Goal: Task Accomplishment & Management: Use online tool/utility

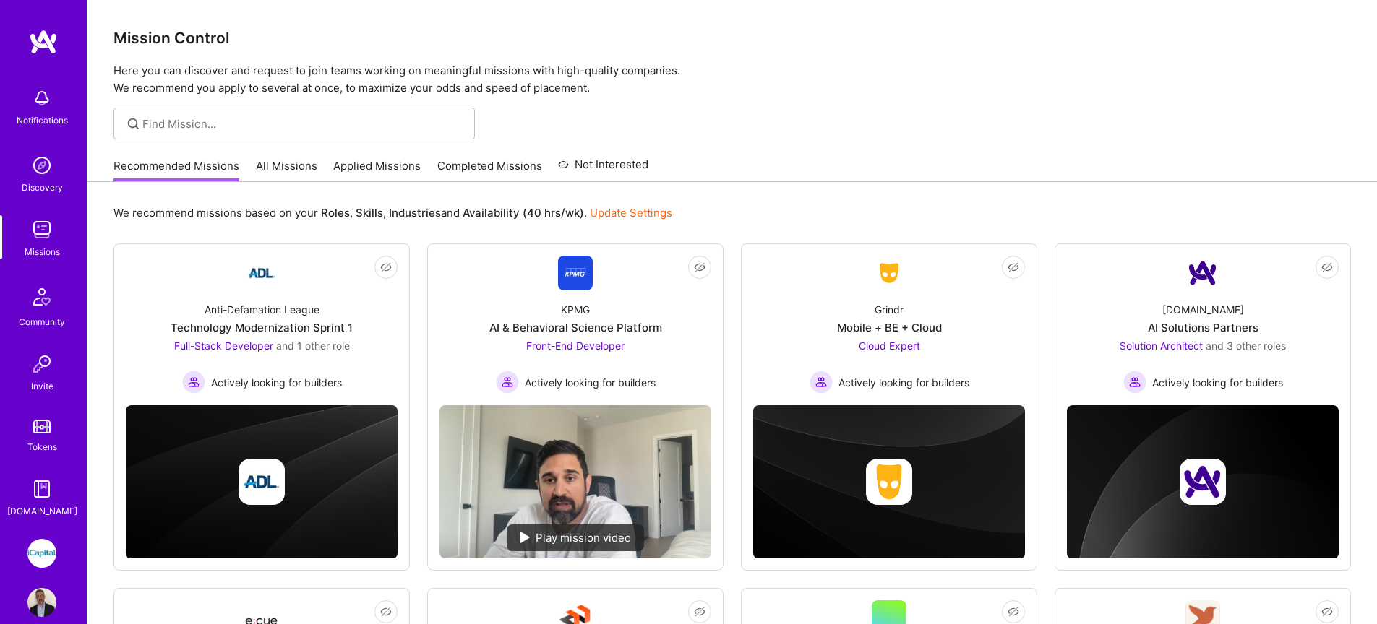
click at [290, 161] on link "All Missions" at bounding box center [286, 170] width 61 height 24
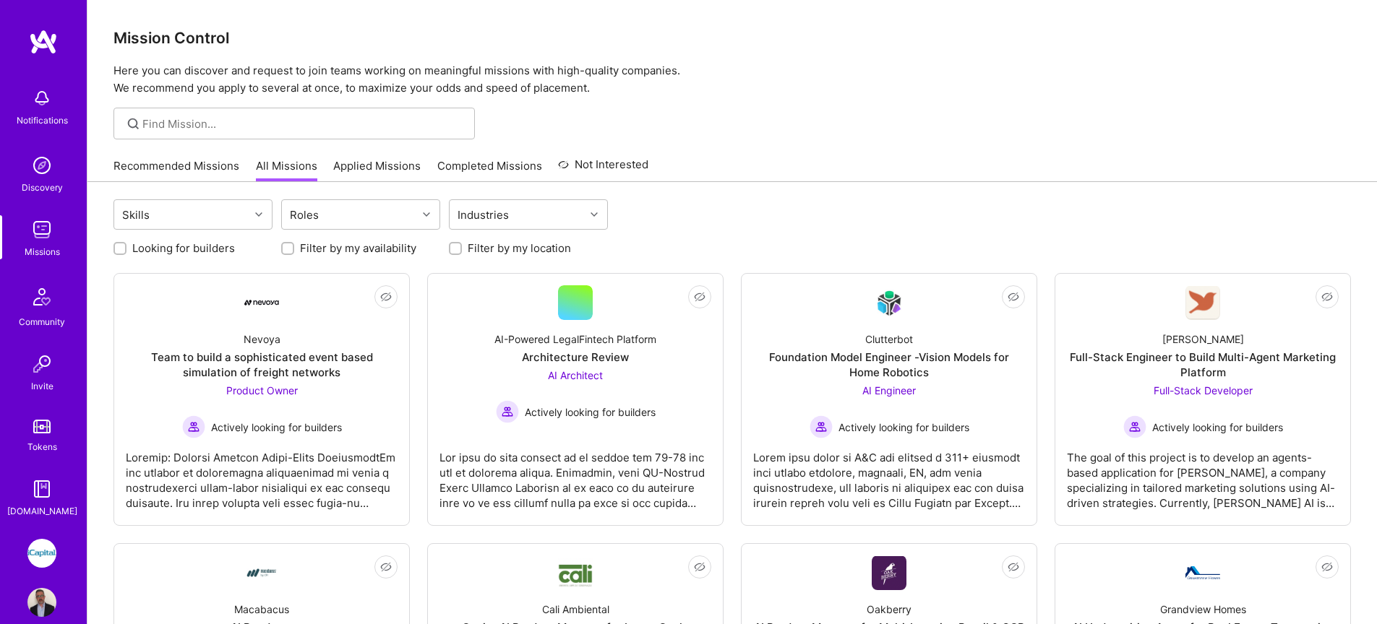
click at [373, 163] on link "Applied Missions" at bounding box center [376, 170] width 87 height 24
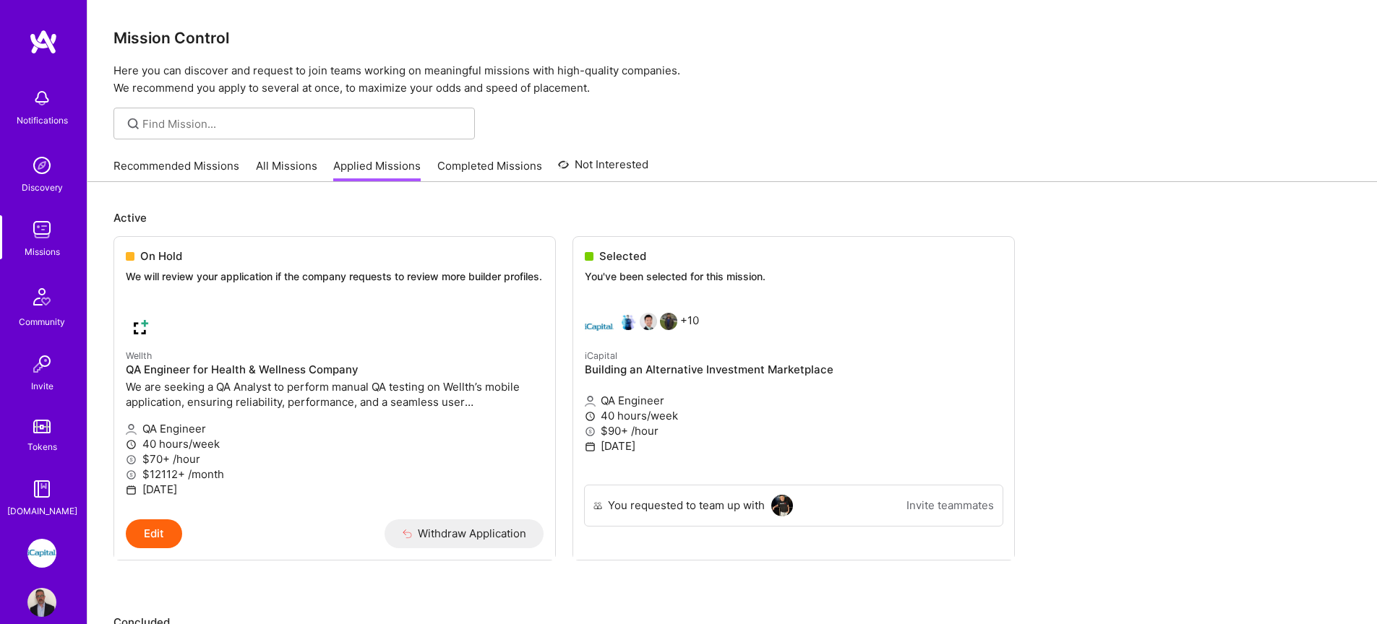
click at [270, 163] on link "All Missions" at bounding box center [286, 170] width 61 height 24
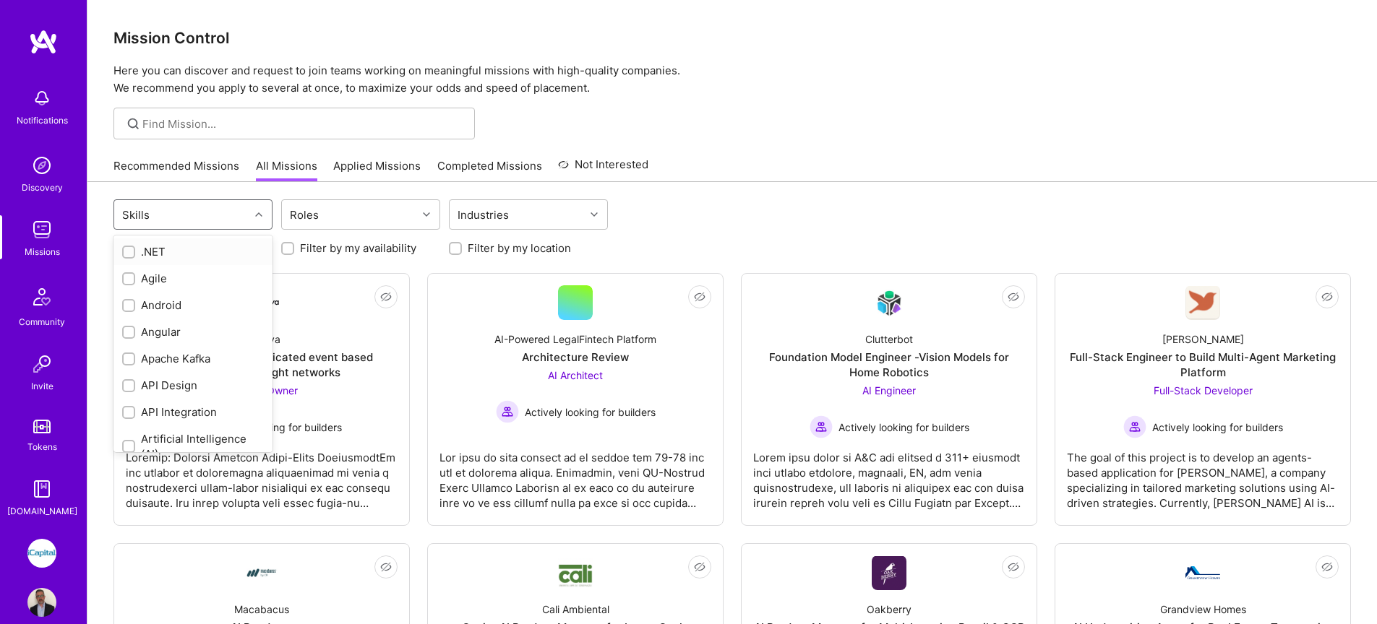
click at [236, 222] on div "Skills" at bounding box center [181, 214] width 135 height 29
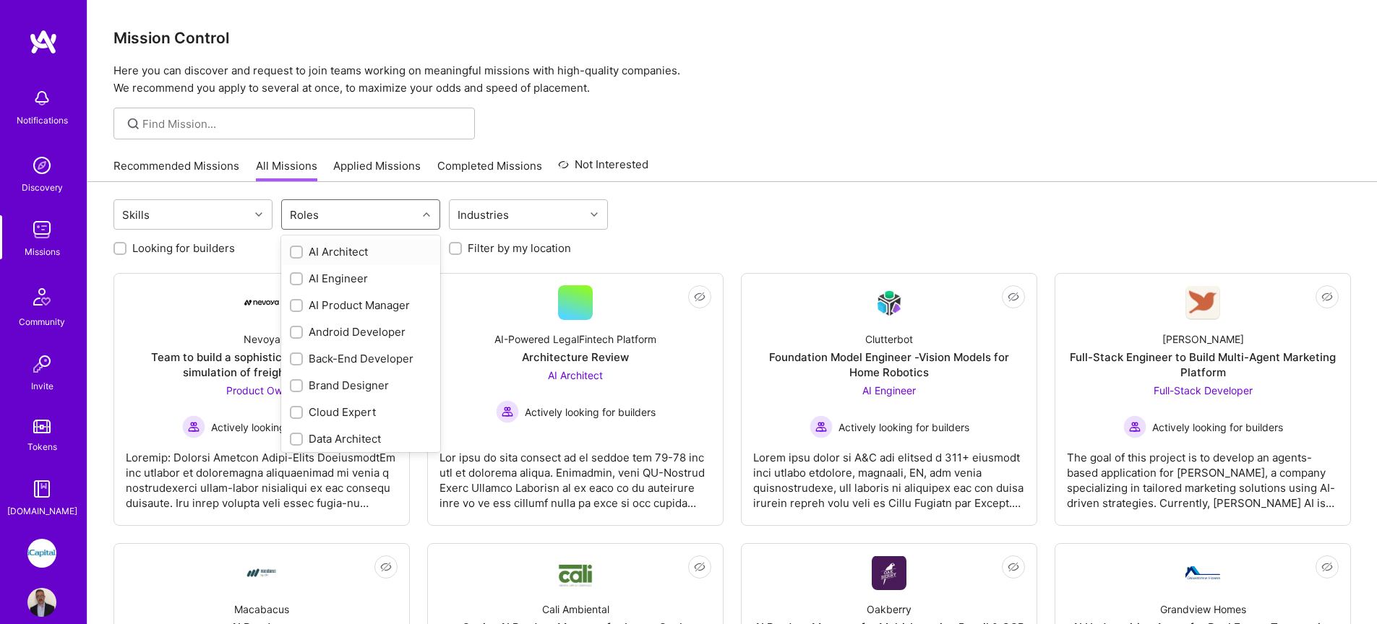
click at [311, 220] on div "Roles" at bounding box center [304, 215] width 36 height 21
click at [334, 335] on div "QA Engineer" at bounding box center [361, 329] width 142 height 15
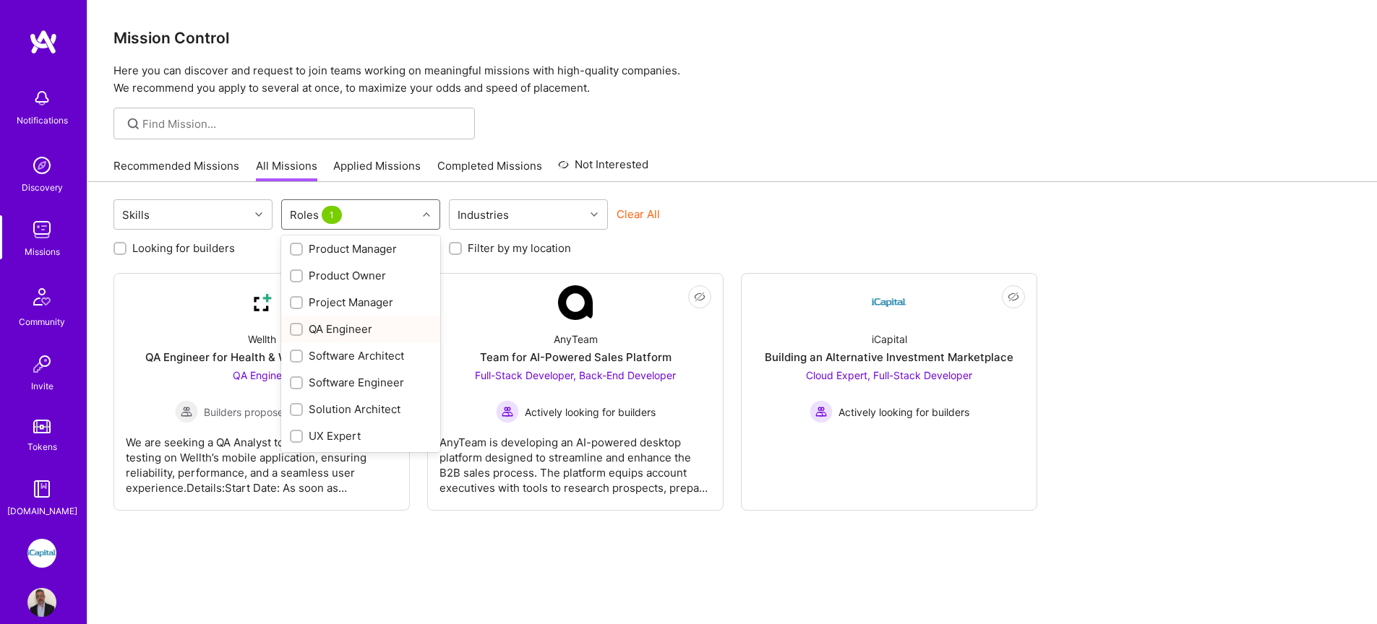
click at [335, 334] on div "QA Engineer" at bounding box center [361, 329] width 142 height 15
checkbox input "false"
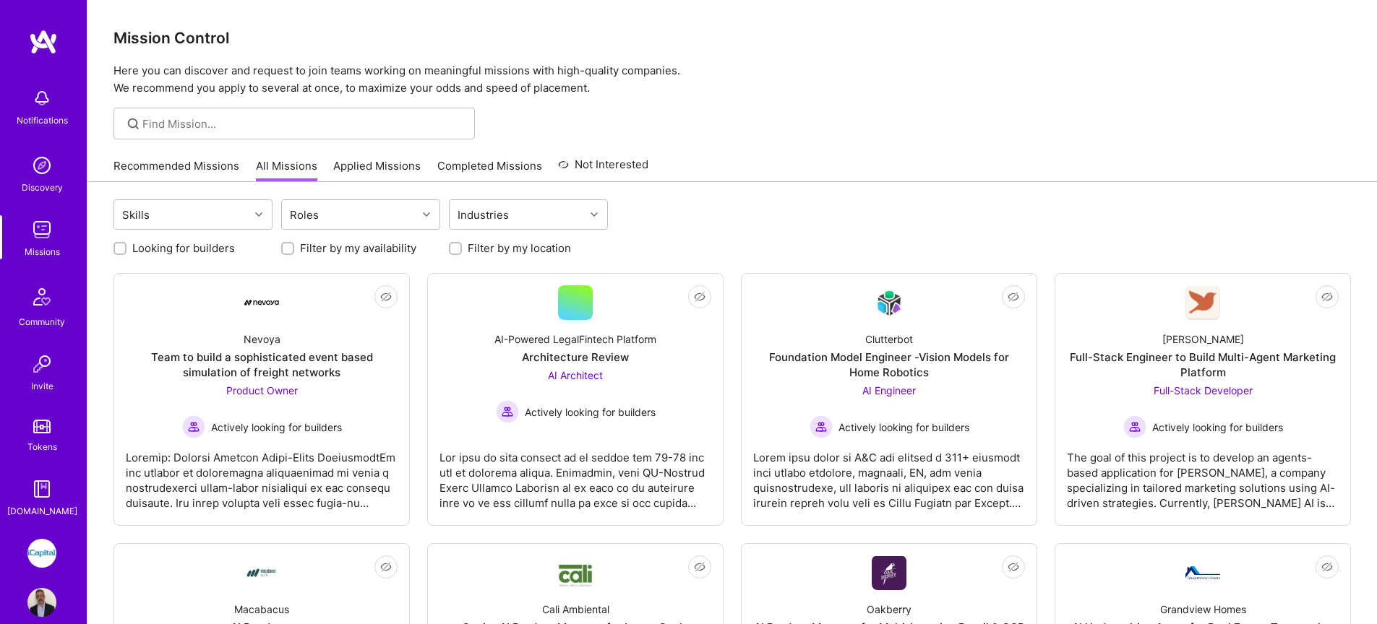
click at [40, 548] on img at bounding box center [41, 553] width 29 height 29
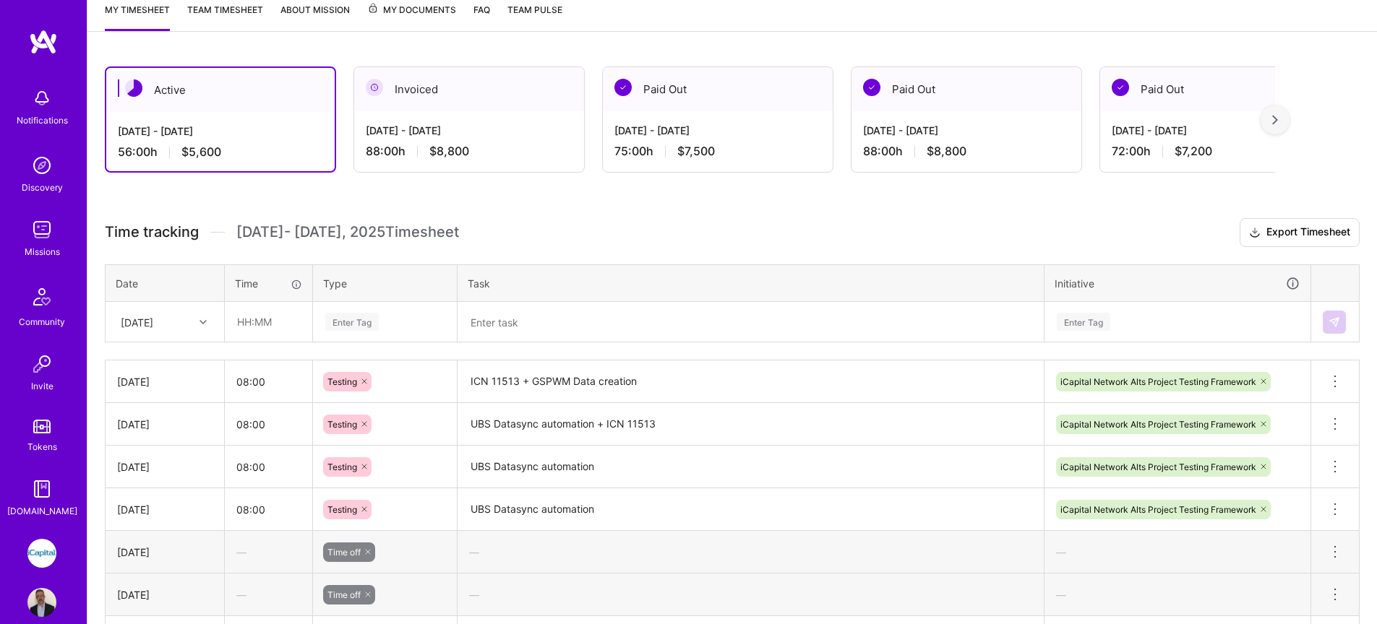
scroll to position [200, 0]
click at [252, 327] on input "text" at bounding box center [268, 321] width 86 height 38
type input "08:00"
click at [337, 320] on div "Enter Tag" at bounding box center [351, 321] width 53 height 22
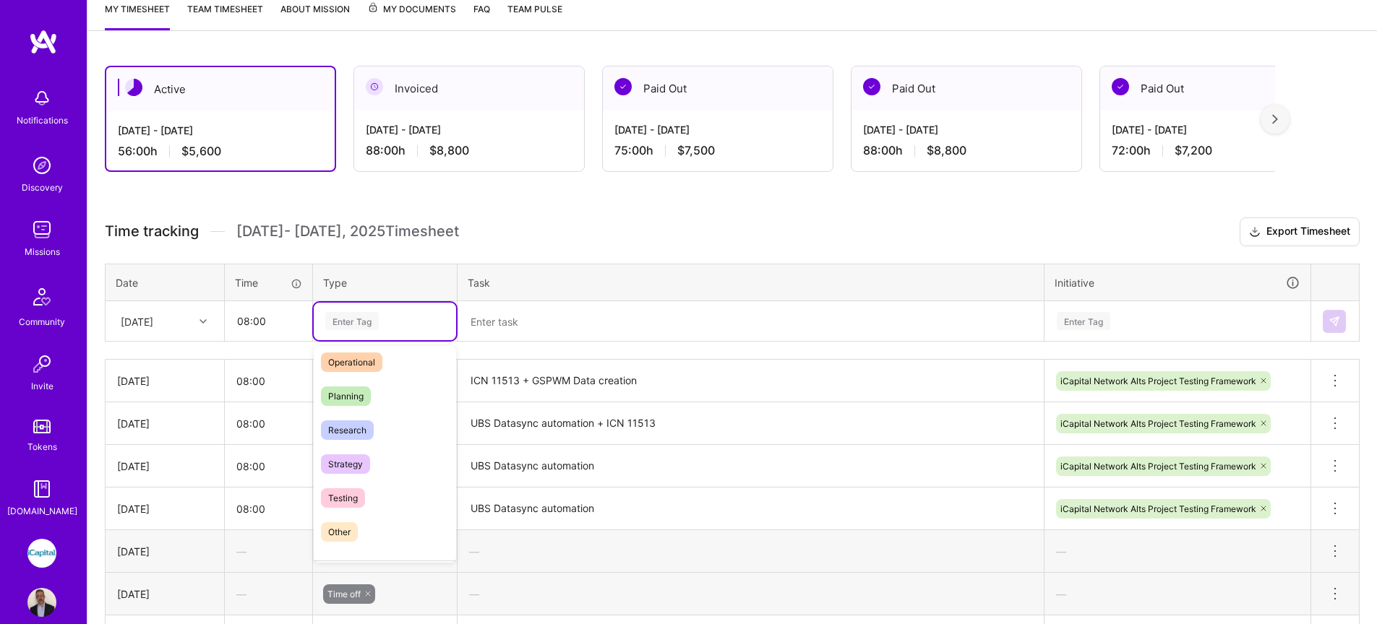
scroll to position [280, 0]
click at [374, 491] on div "Testing" at bounding box center [385, 496] width 142 height 34
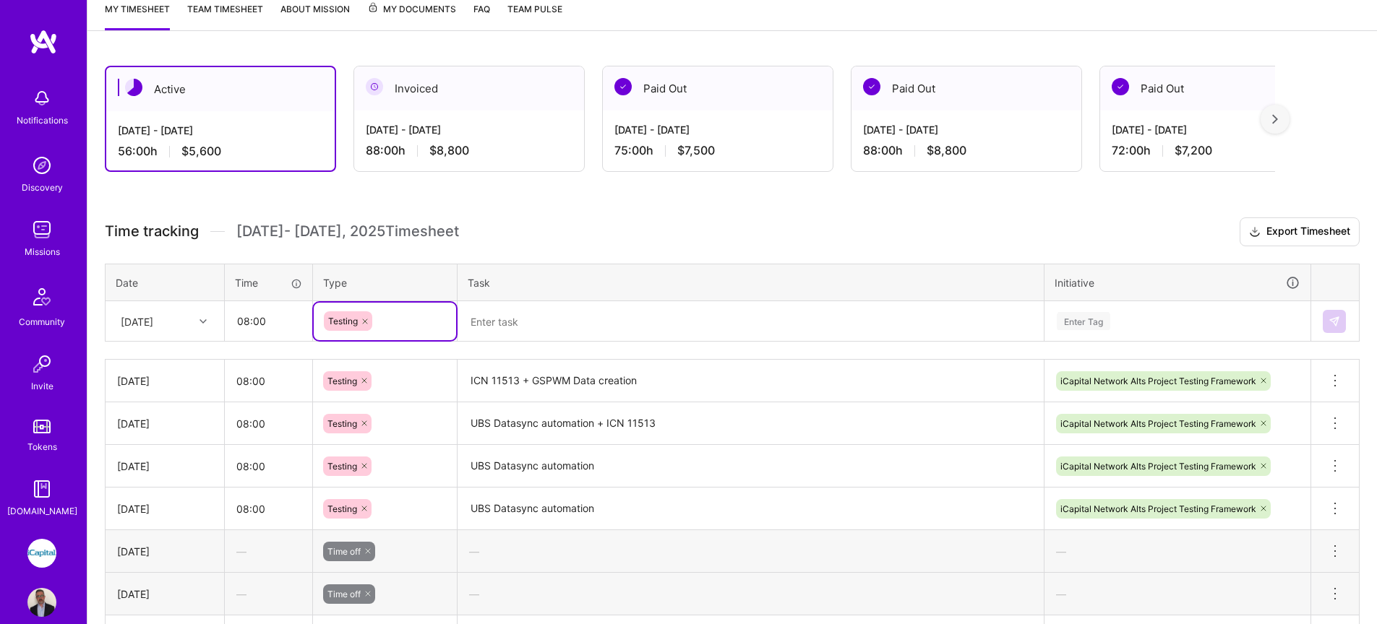
click at [512, 327] on textarea at bounding box center [750, 322] width 583 height 38
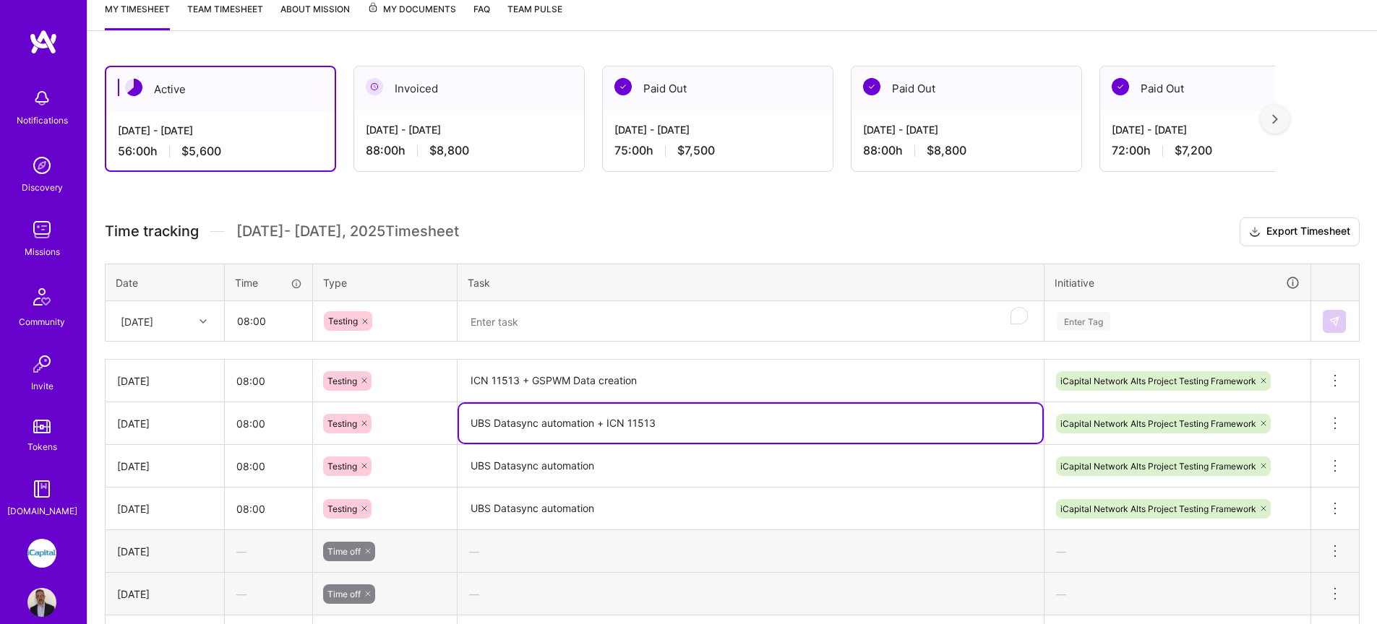
drag, startPoint x: 465, startPoint y: 420, endPoint x: 596, endPoint y: 428, distance: 131.8
click at [596, 428] on textarea "UBS Datasync automation + ICN 11513" at bounding box center [750, 423] width 583 height 39
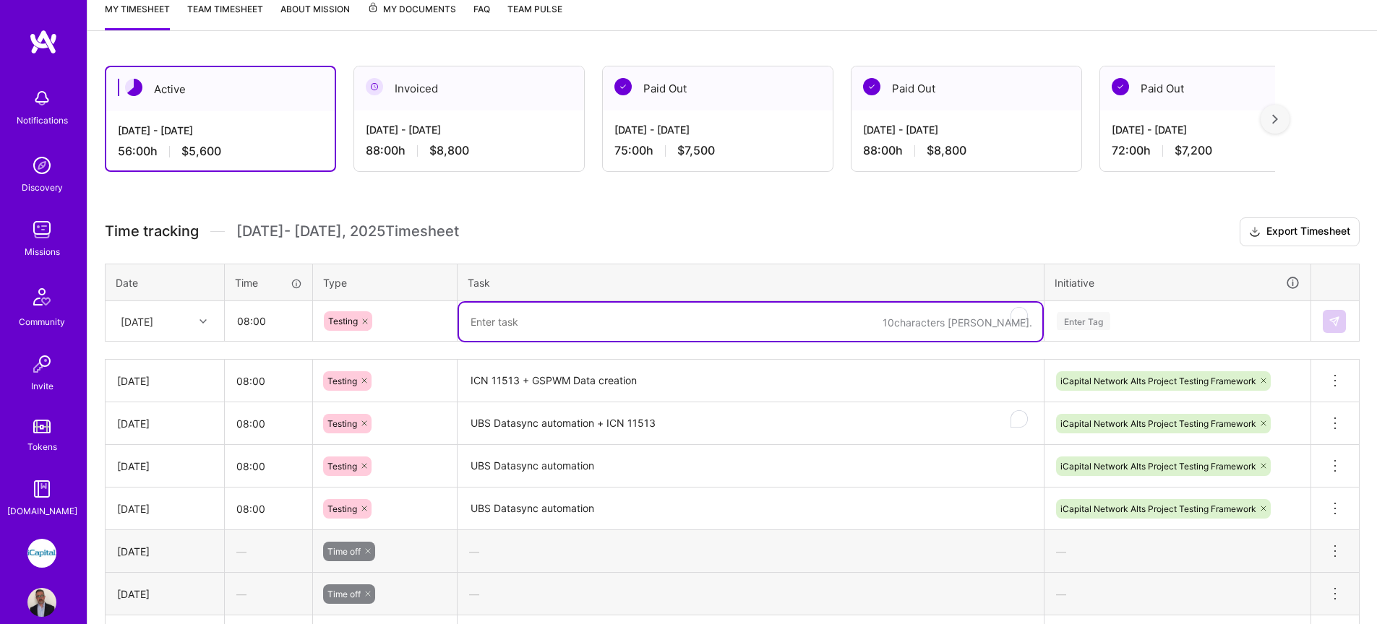
drag, startPoint x: 508, startPoint y: 323, endPoint x: 530, endPoint y: 327, distance: 22.0
click at [508, 323] on textarea "To enrich screen reader interactions, please activate Accessibility in Grammarl…" at bounding box center [750, 322] width 583 height 38
paste textarea "UBS Datasync automation"
type textarea "UBS Datasync automation"
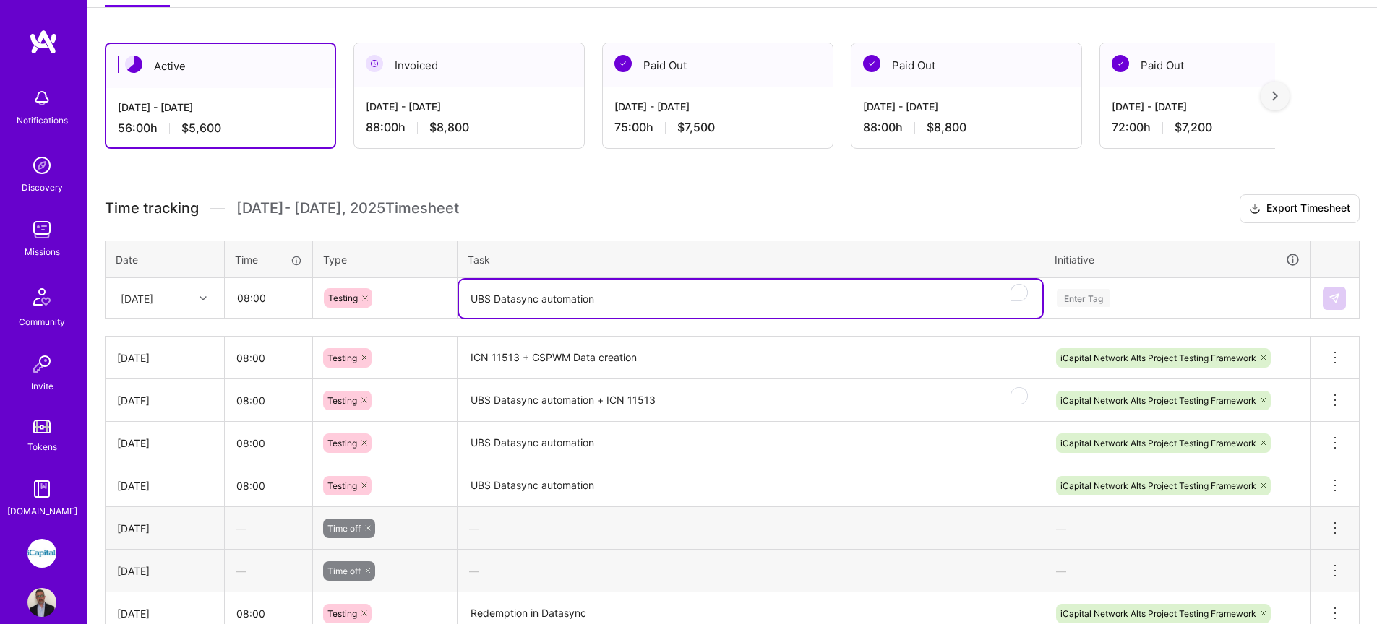
click at [1070, 317] on div "Enter Tag" at bounding box center [1177, 299] width 264 height 38
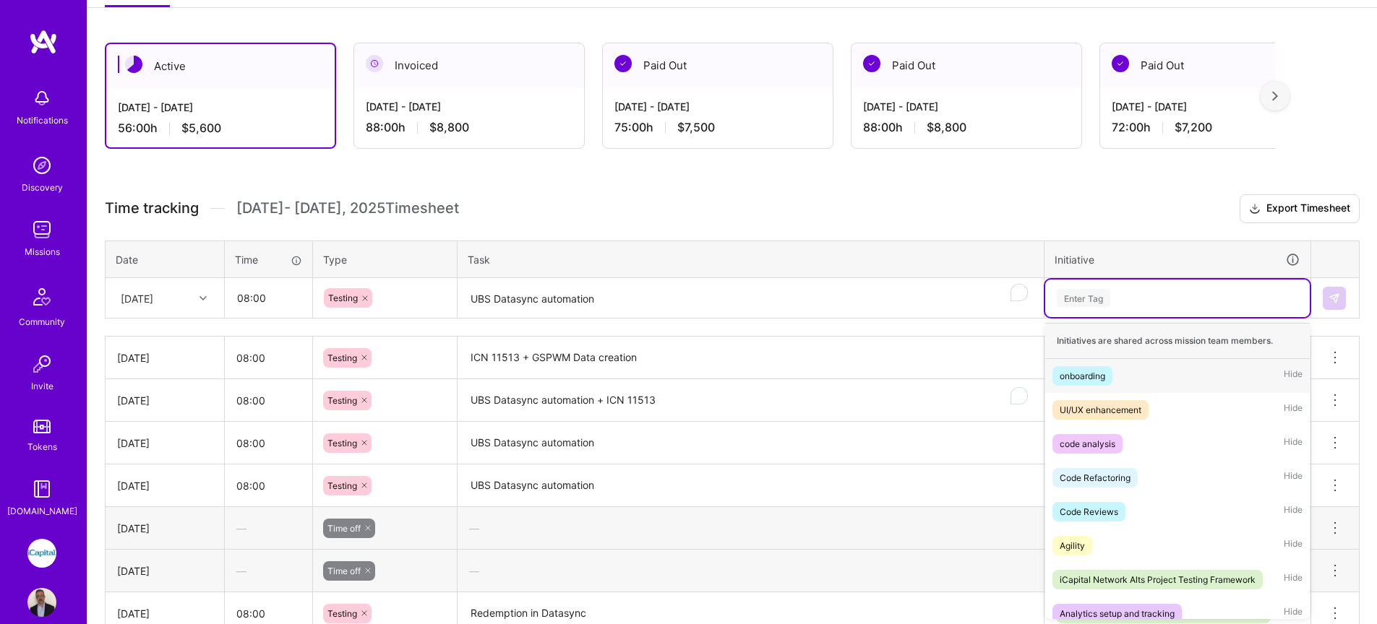
scroll to position [224, 0]
click at [1151, 581] on div "iCapital Network Alts Project Testing Framework" at bounding box center [1157, 579] width 196 height 15
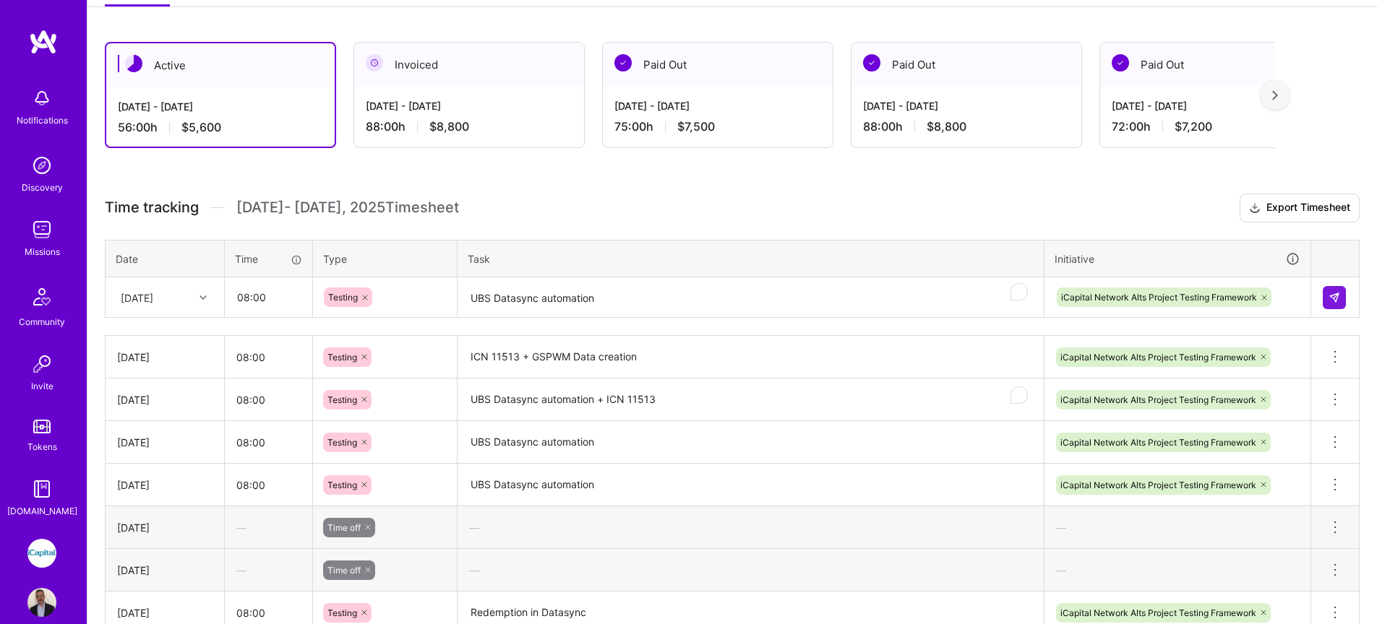
click at [1349, 304] on td at bounding box center [1335, 298] width 48 height 40
click at [1337, 300] on img at bounding box center [1334, 298] width 12 height 12
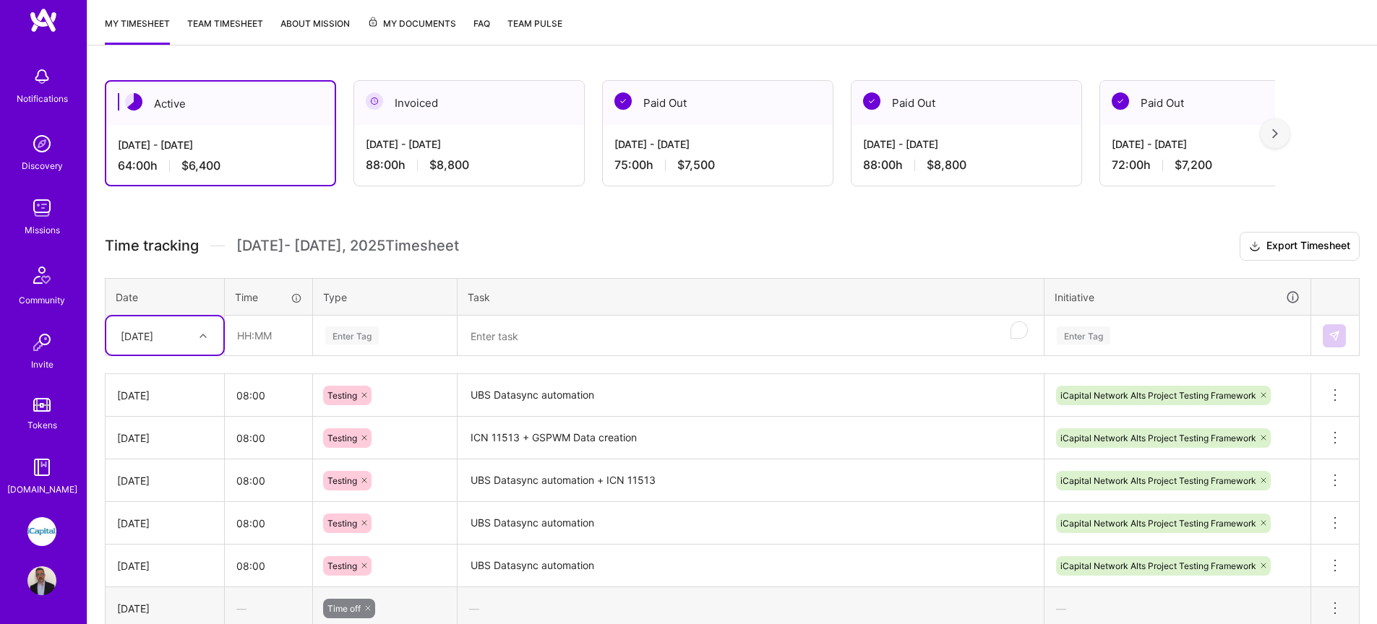
scroll to position [198, 0]
